Goal: Task Accomplishment & Management: Manage account settings

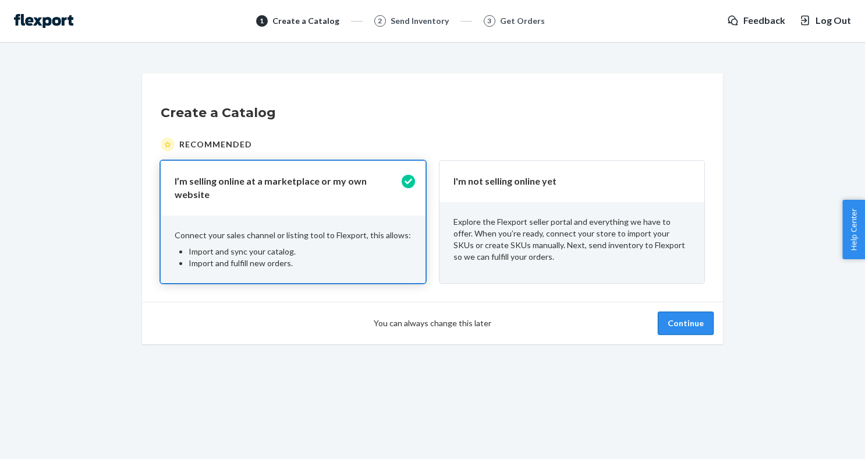
click at [696, 321] on button "Continue" at bounding box center [686, 323] width 56 height 23
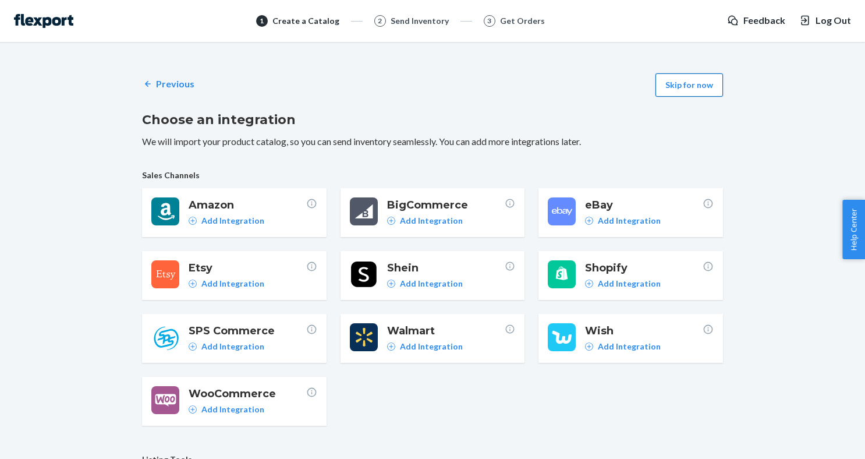
click at [712, 80] on button "Skip for now" at bounding box center [690, 84] width 68 height 23
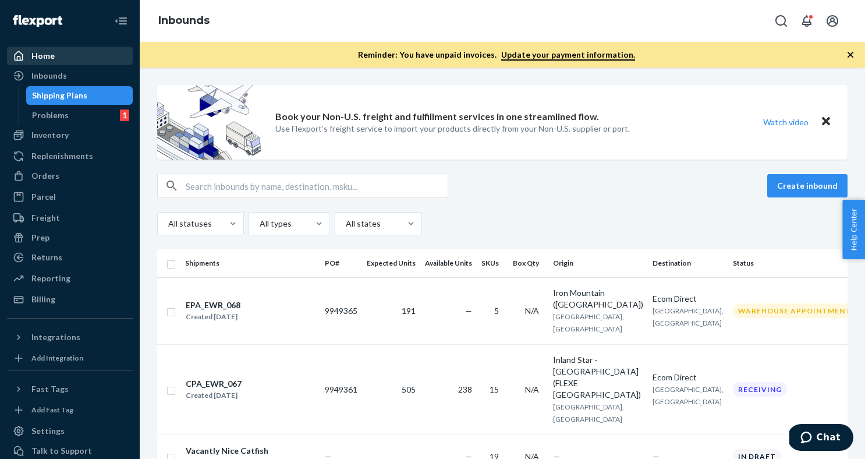
click at [37, 49] on div "Home" at bounding box center [69, 56] width 123 height 16
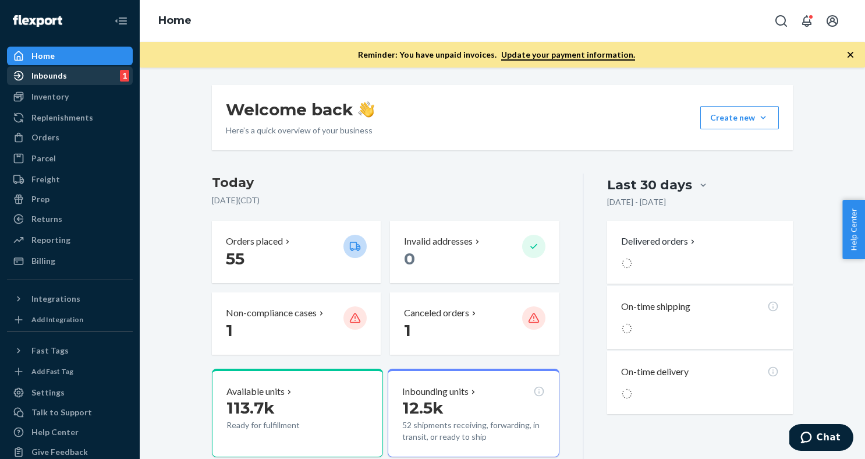
click at [54, 74] on div "Inbounds" at bounding box center [49, 76] width 36 height 12
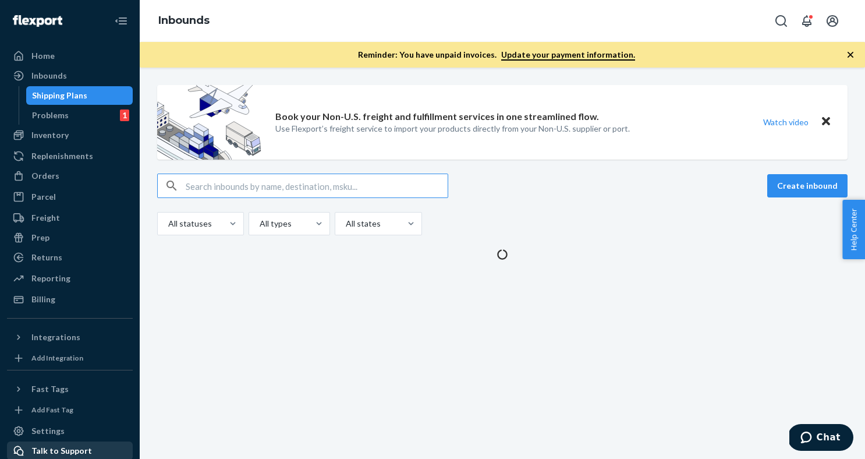
scroll to position [55, 0]
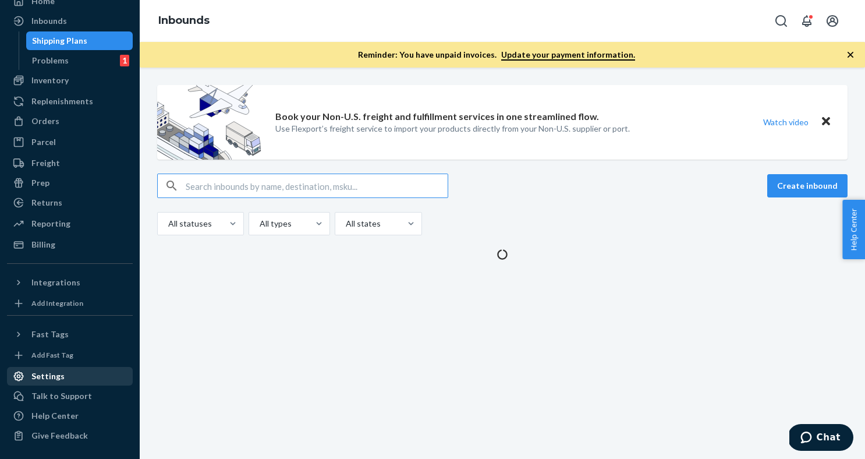
click at [51, 375] on div "Settings" at bounding box center [47, 376] width 33 height 12
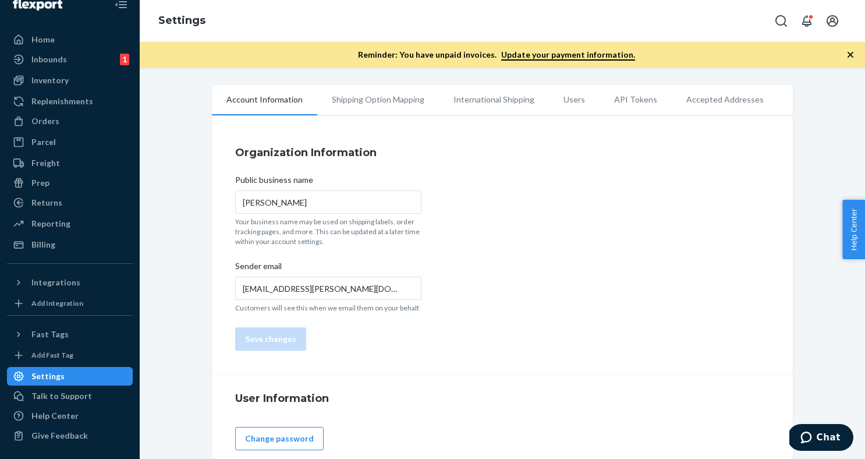
scroll to position [3, 0]
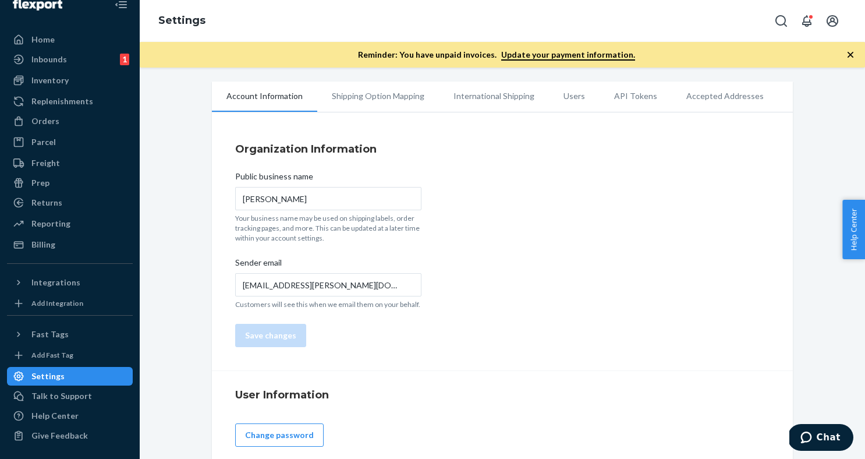
click at [564, 98] on li "Users" at bounding box center [574, 96] width 51 height 29
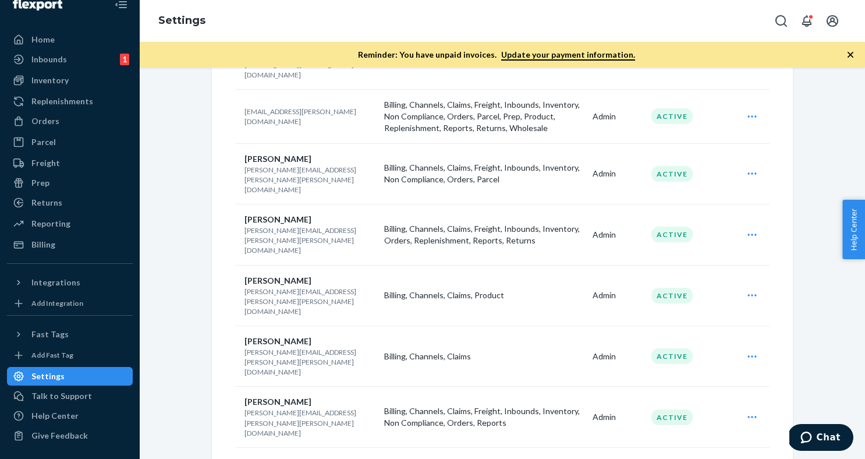
scroll to position [512, 0]
